Goal: Check status: Check status

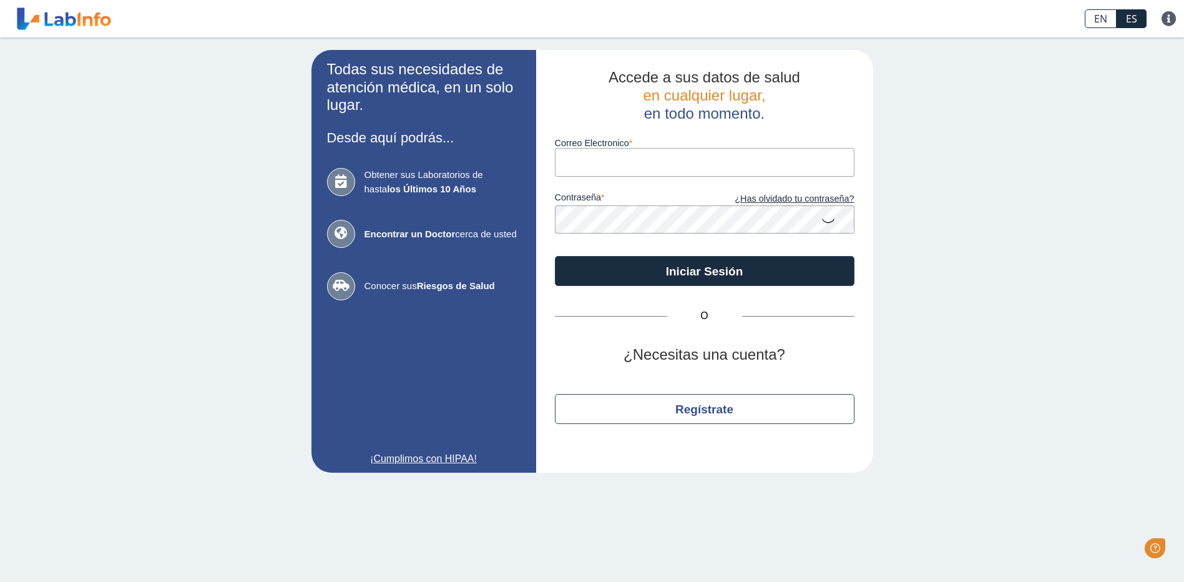
type input "[EMAIL_ADDRESS][DOMAIN_NAME]"
click at [555, 256] on button "Iniciar Sesión" at bounding box center [705, 271] width 300 height 30
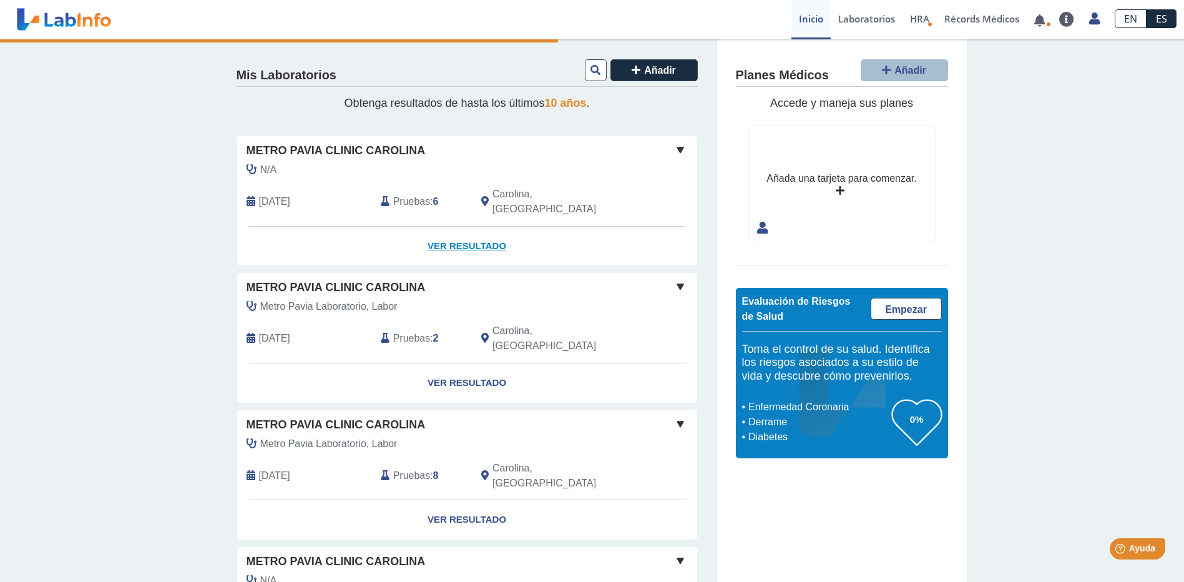
click at [454, 231] on link "Ver Resultado" at bounding box center [467, 246] width 460 height 39
click at [462, 230] on link "Ver Resultado" at bounding box center [467, 246] width 460 height 39
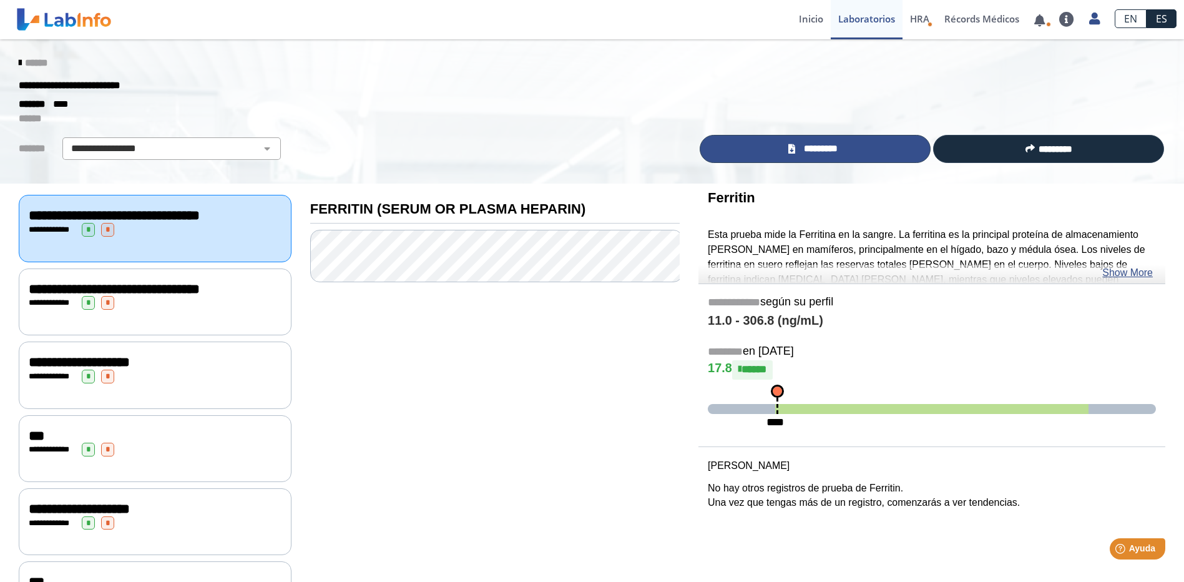
click at [848, 150] on link "*********" at bounding box center [815, 149] width 231 height 28
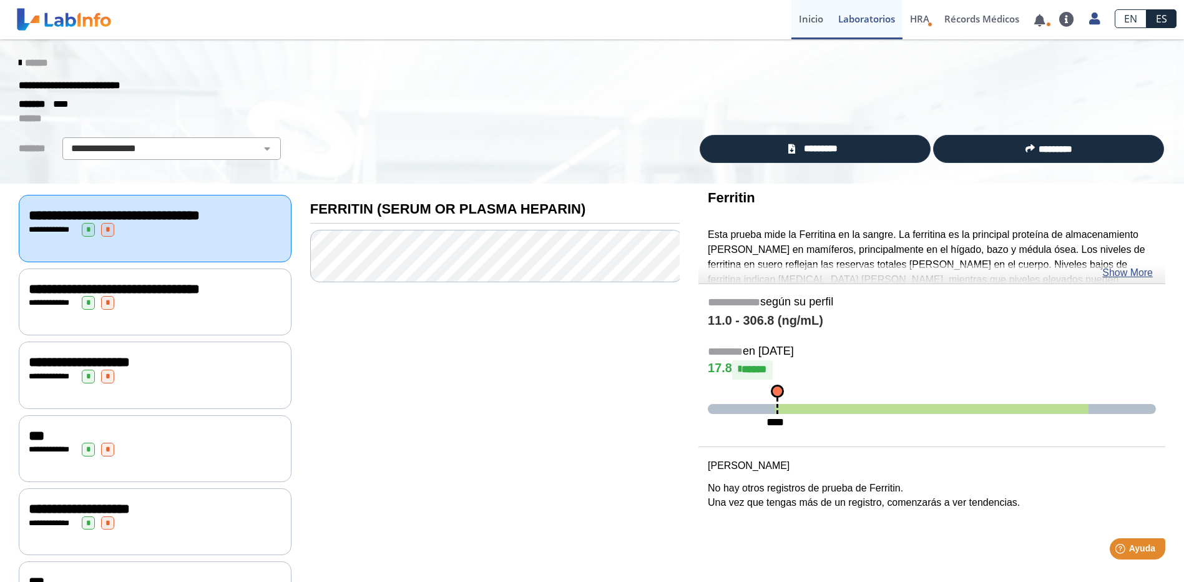
click at [808, 31] on link "Inicio" at bounding box center [810, 19] width 39 height 39
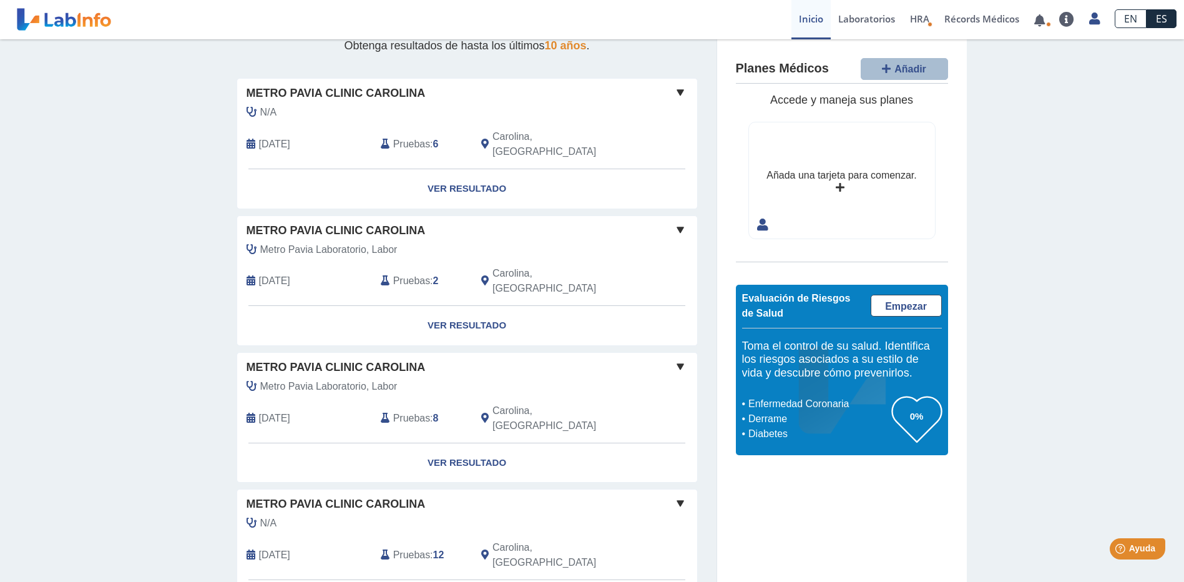
scroll to position [312, 0]
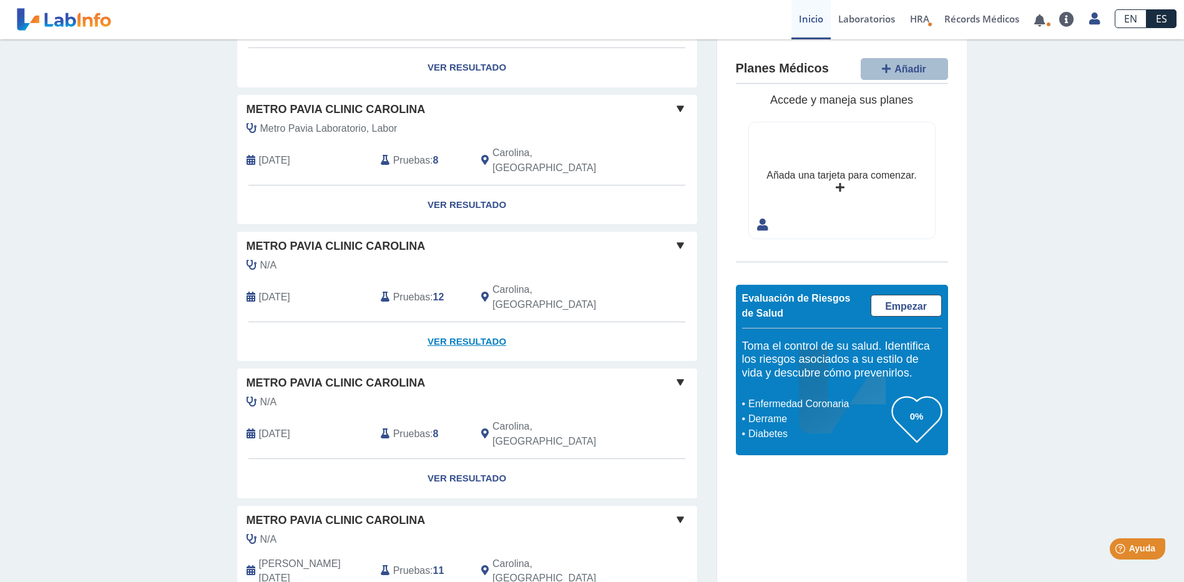
click at [471, 322] on link "Ver Resultado" at bounding box center [467, 341] width 460 height 39
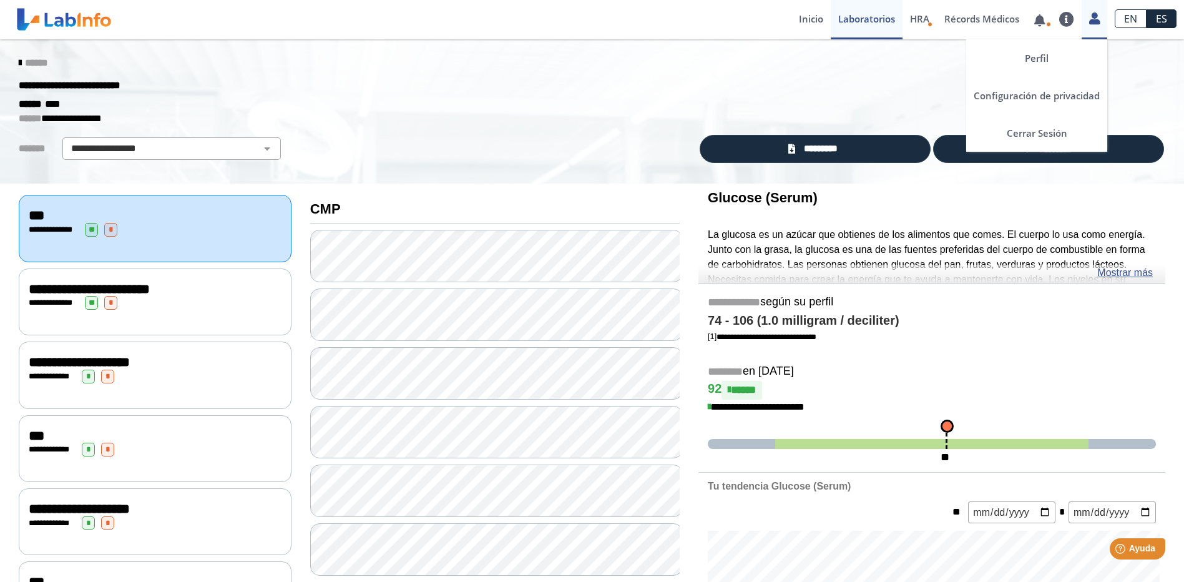
click at [1094, 19] on icon at bounding box center [1094, 18] width 11 height 9
click at [1036, 131] on link "Cerrar Sesión" at bounding box center [1036, 132] width 141 height 37
